Goal: Check status: Check status

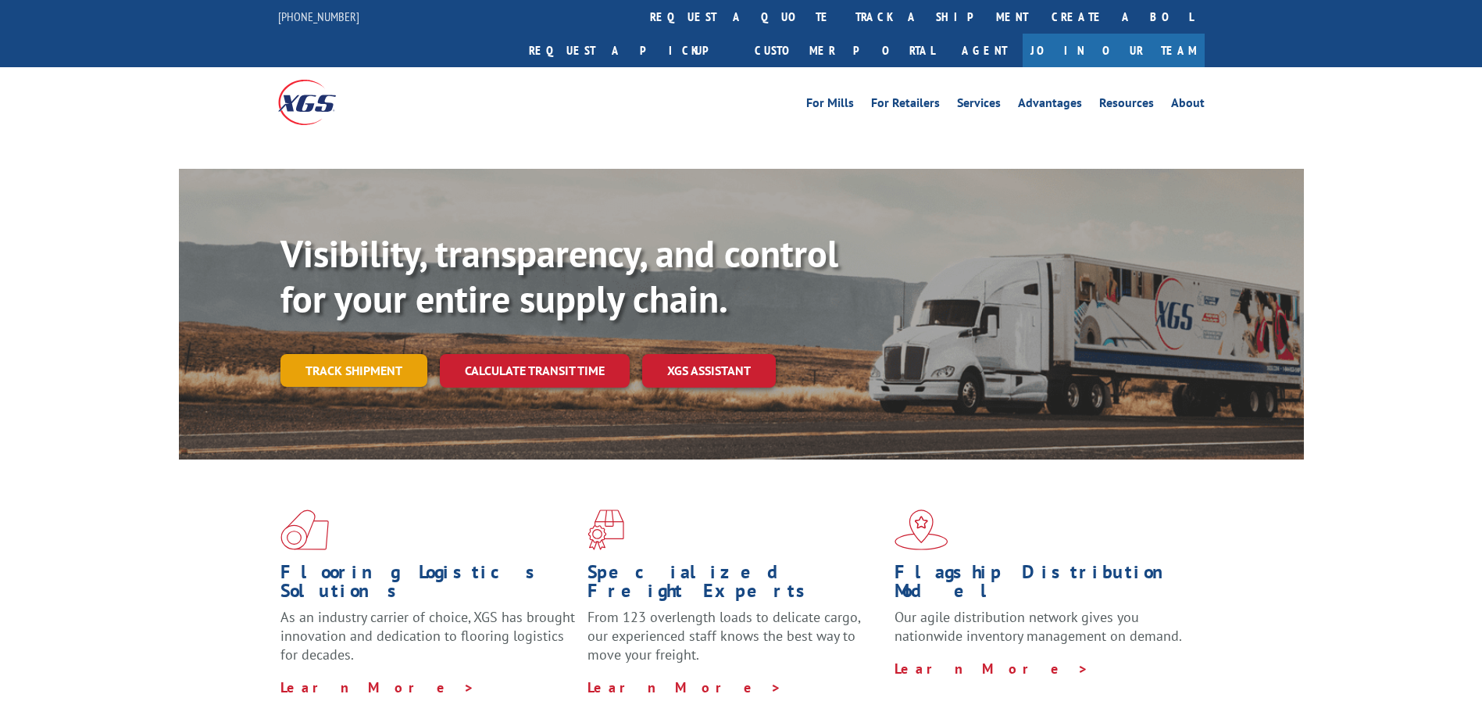
click at [364, 354] on link "Track shipment" at bounding box center [353, 370] width 147 height 33
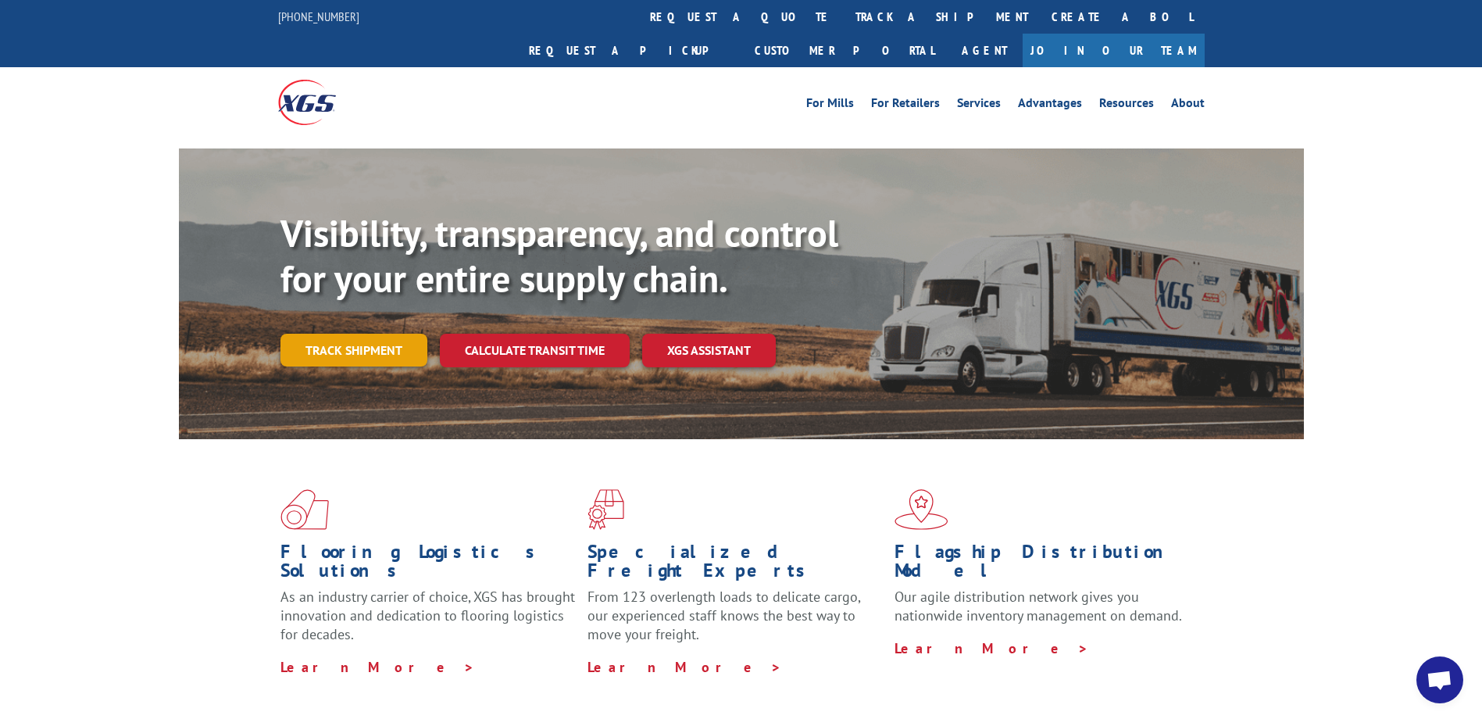
click at [328, 334] on link "Track shipment" at bounding box center [353, 350] width 147 height 33
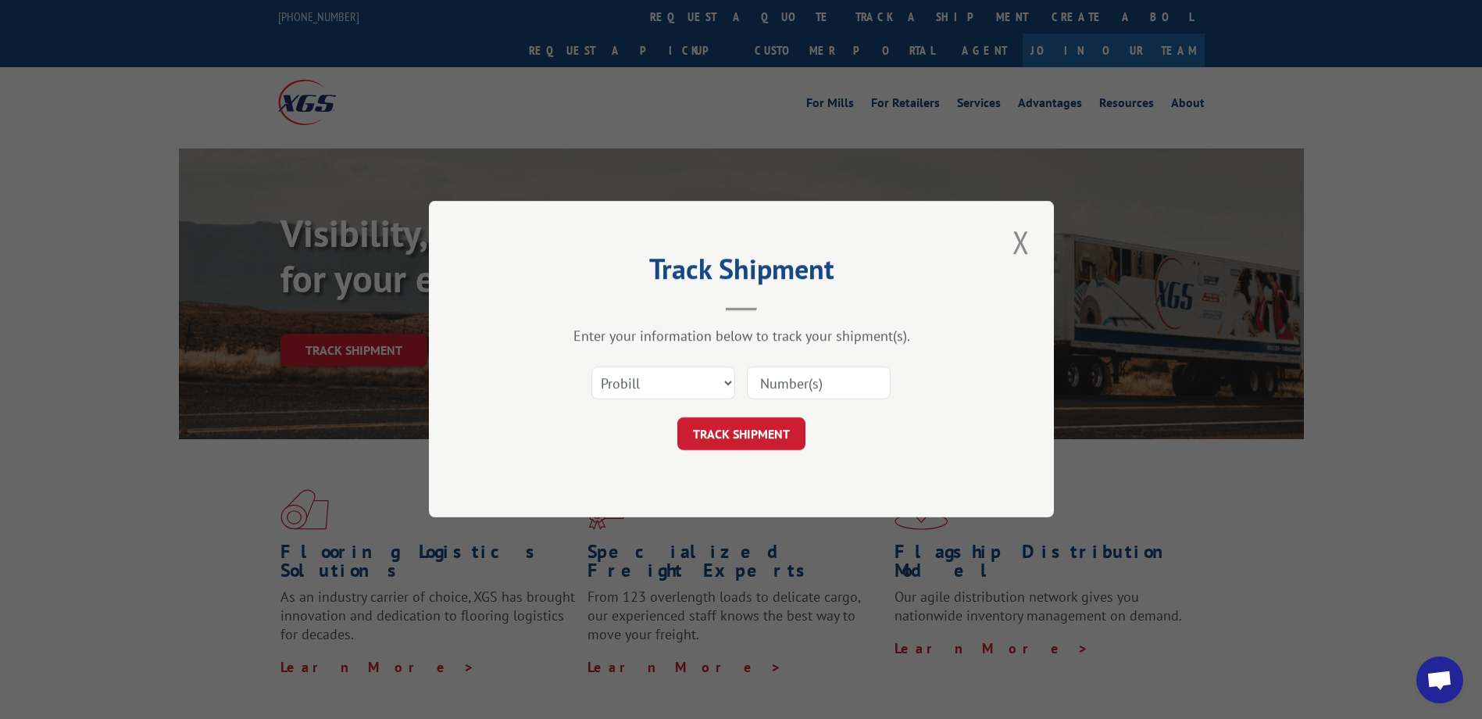
click at [773, 373] on input at bounding box center [819, 383] width 144 height 33
paste input "6100040106"
type input "6100040106"
click at [744, 433] on button "TRACK SHIPMENT" at bounding box center [741, 434] width 128 height 33
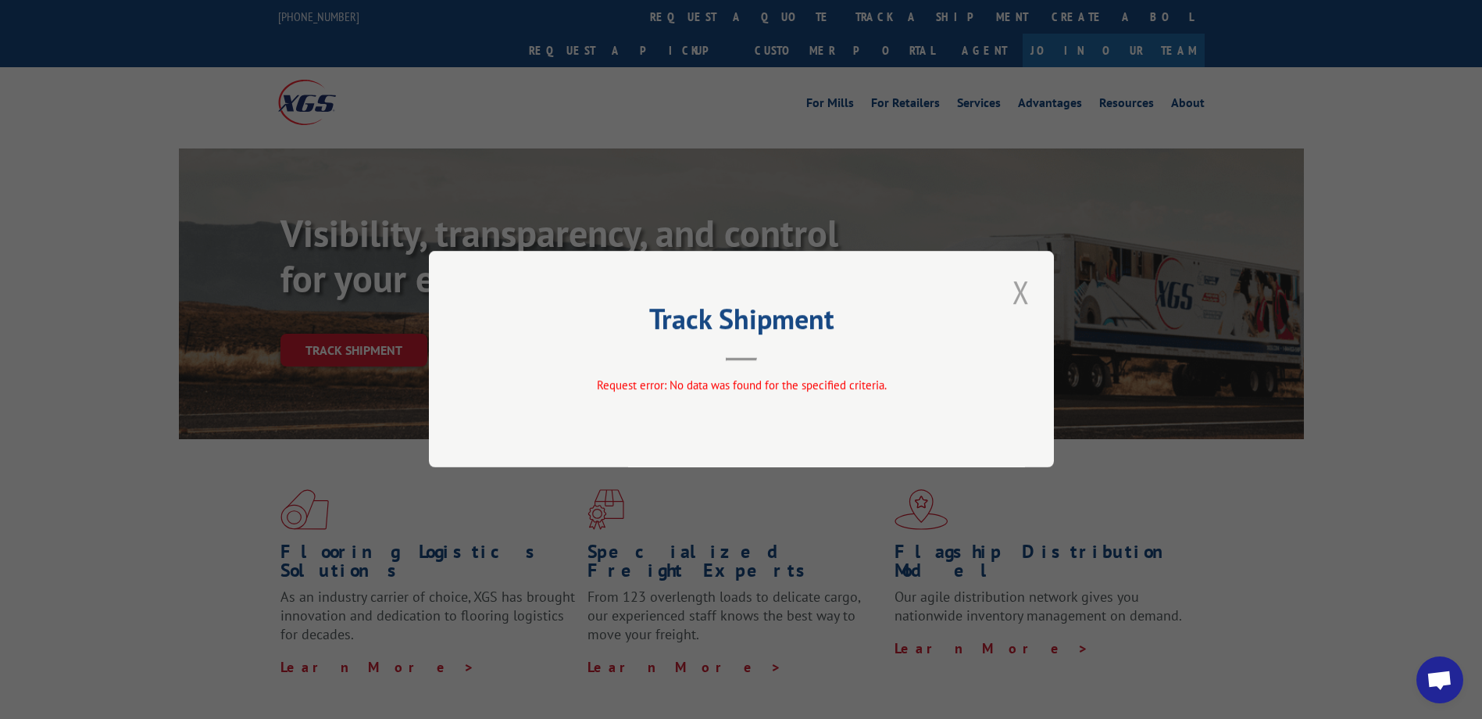
click at [1026, 291] on button "Close modal" at bounding box center [1021, 291] width 27 height 43
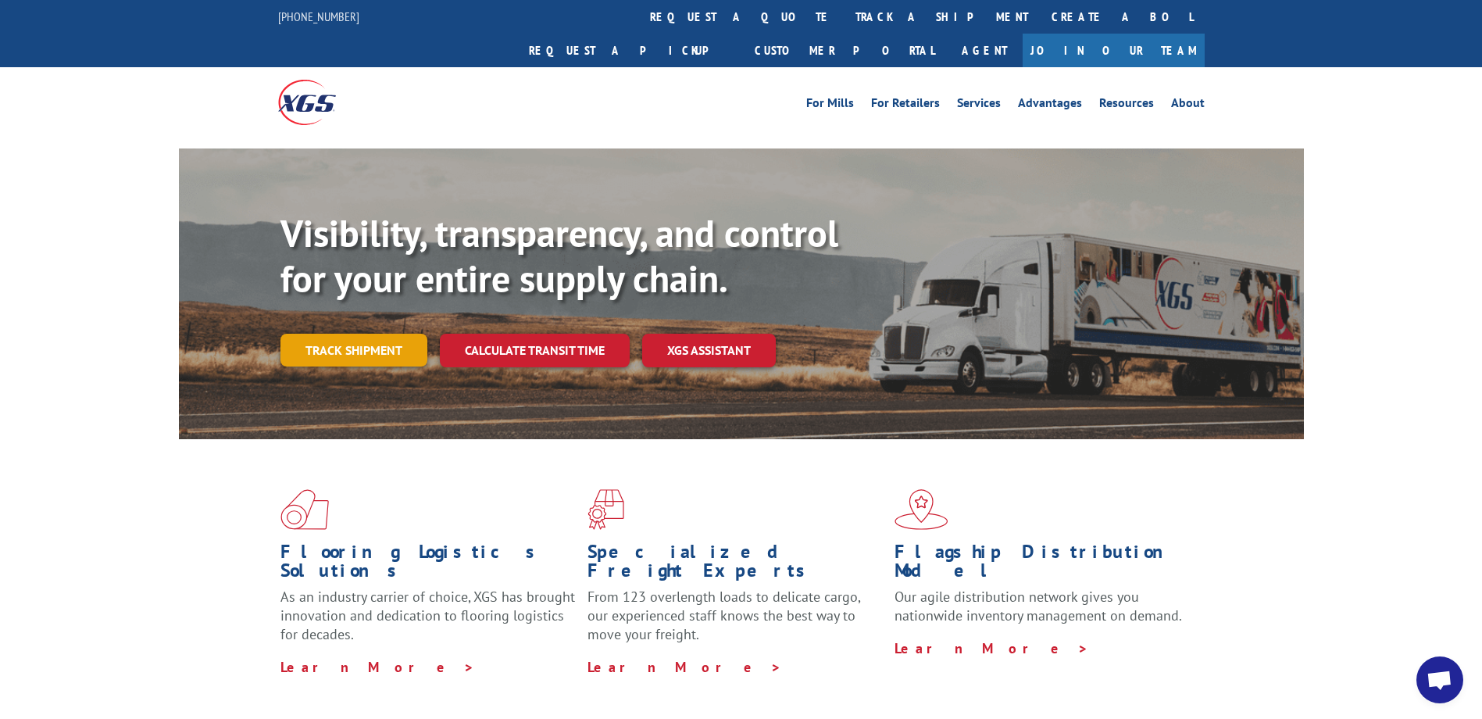
click at [368, 334] on link "Track shipment" at bounding box center [353, 350] width 147 height 33
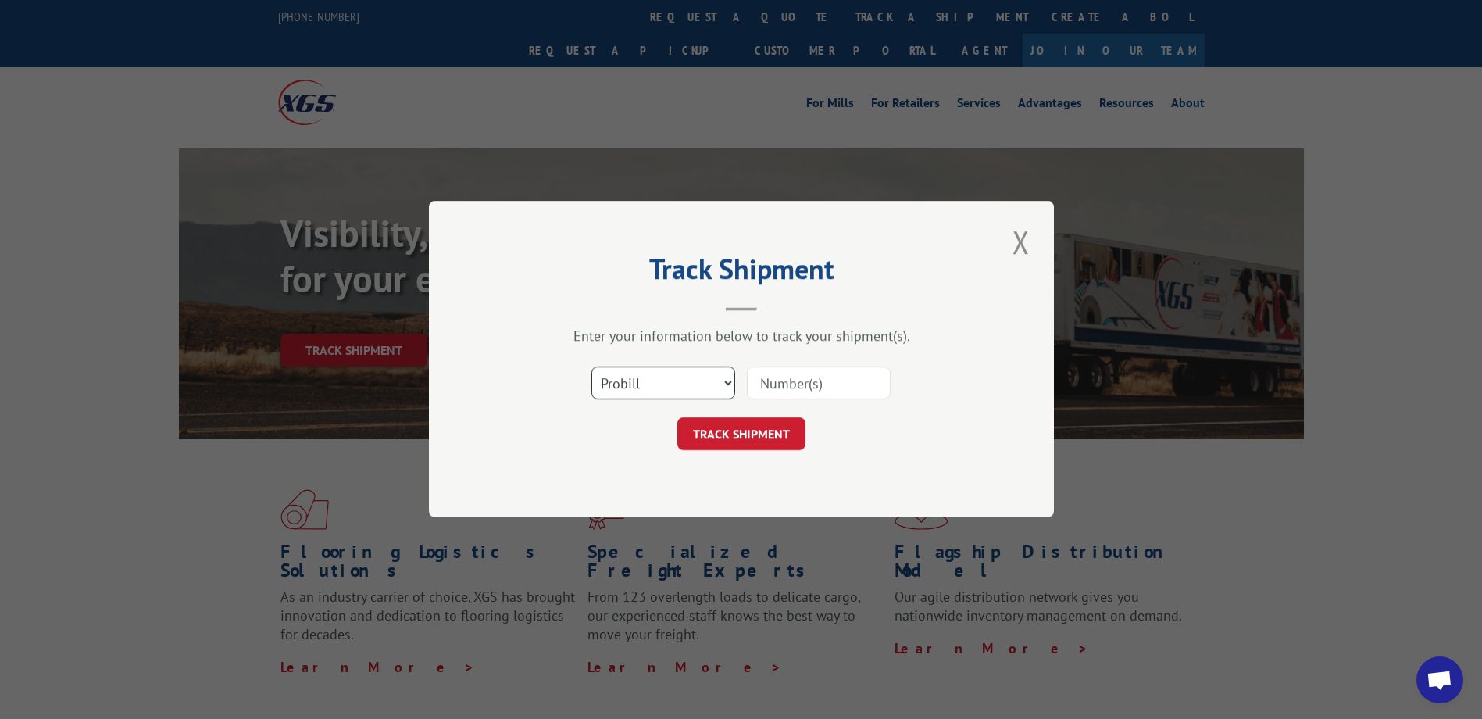
drag, startPoint x: 728, startPoint y: 382, endPoint x: 703, endPoint y: 384, distance: 25.0
click at [722, 382] on select "Select category... Probill BOL PO" at bounding box center [663, 383] width 144 height 33
select select "bol"
click at [591, 367] on select "Select category... Probill BOL PO" at bounding box center [663, 383] width 144 height 33
click at [776, 383] on input at bounding box center [819, 383] width 144 height 33
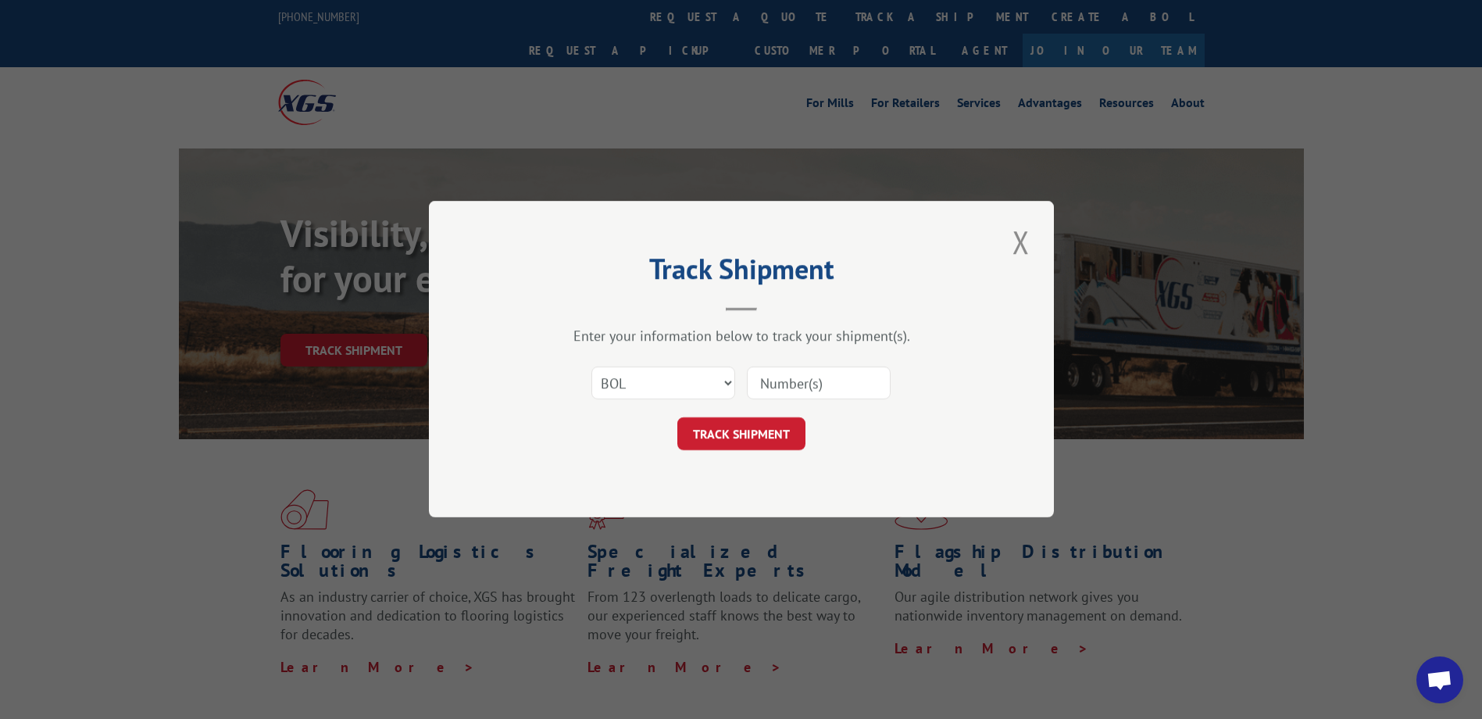
paste input "6100040106"
type input "6100040106"
click at [755, 423] on button "TRACK SHIPMENT" at bounding box center [741, 434] width 128 height 33
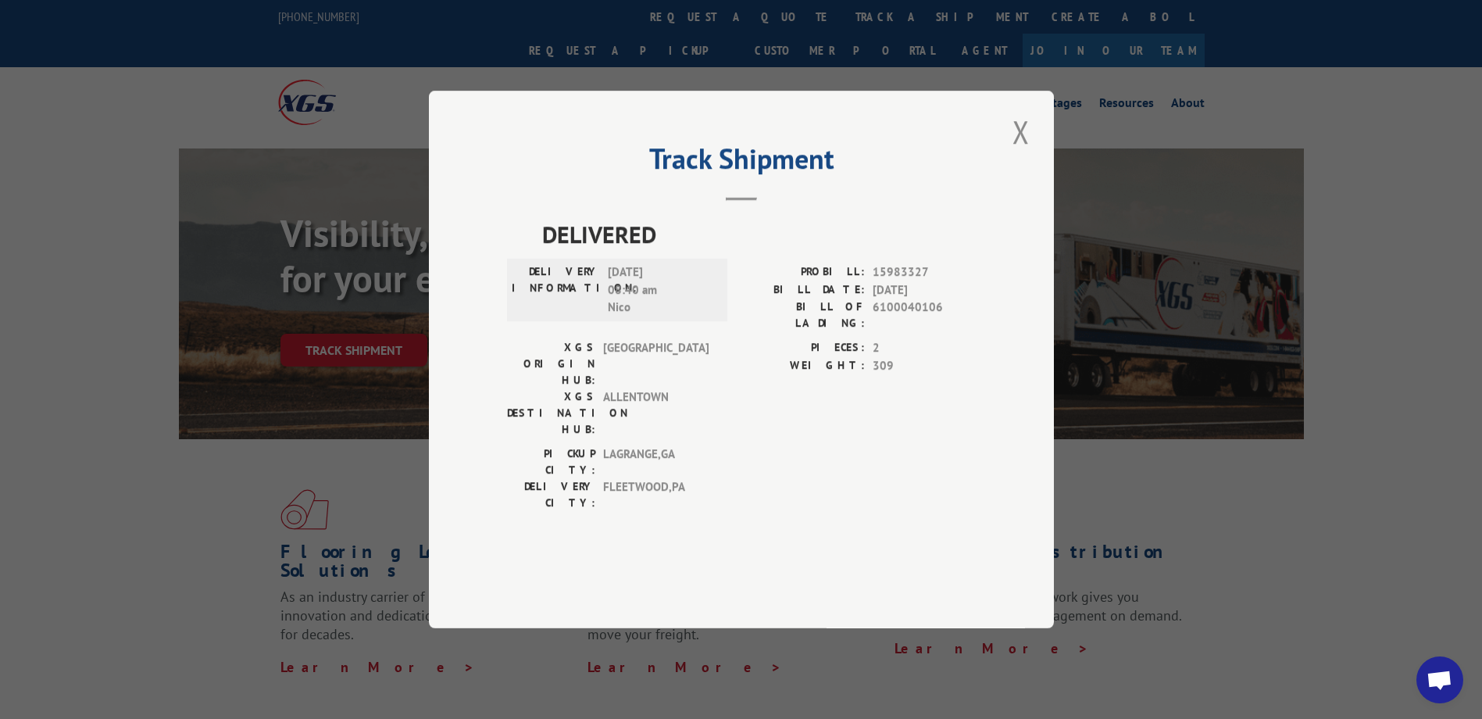
click at [624, 316] on span "[DATE] 08:40 am Nico" at bounding box center [660, 289] width 105 height 53
drag, startPoint x: 631, startPoint y: 352, endPoint x: 610, endPoint y: 354, distance: 21.1
click at [610, 316] on span "[DATE] 08:40 am Nico" at bounding box center [660, 289] width 105 height 53
click at [1018, 153] on button "Close modal" at bounding box center [1021, 131] width 27 height 43
